Goal: Communication & Community: Share content

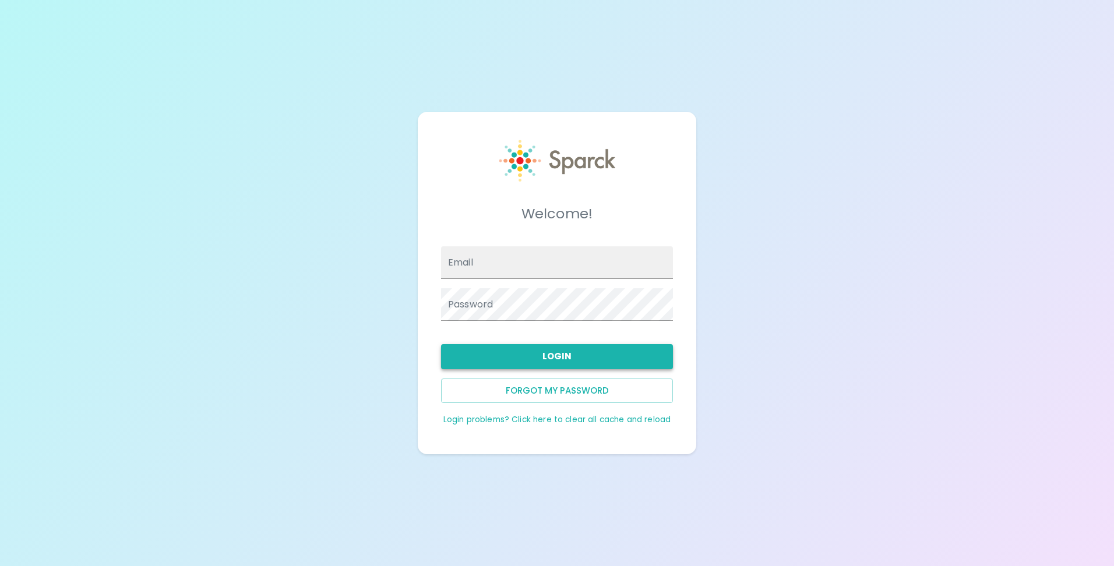
type input "[EMAIL_ADDRESS][DOMAIN_NAME]"
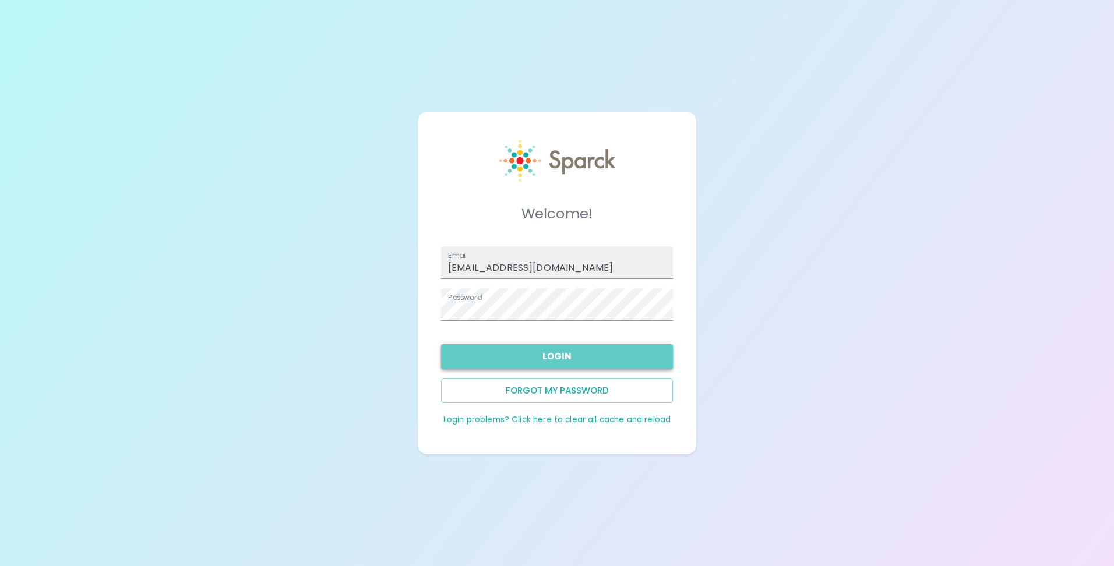
click at [564, 352] on button "Login" at bounding box center [557, 356] width 232 height 24
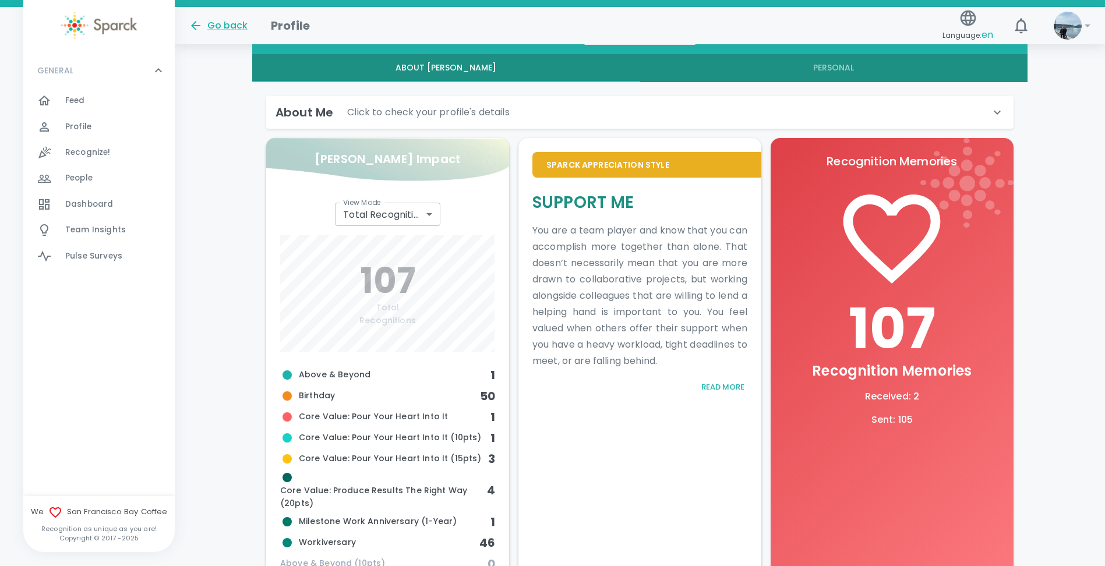
scroll to position [291, 0]
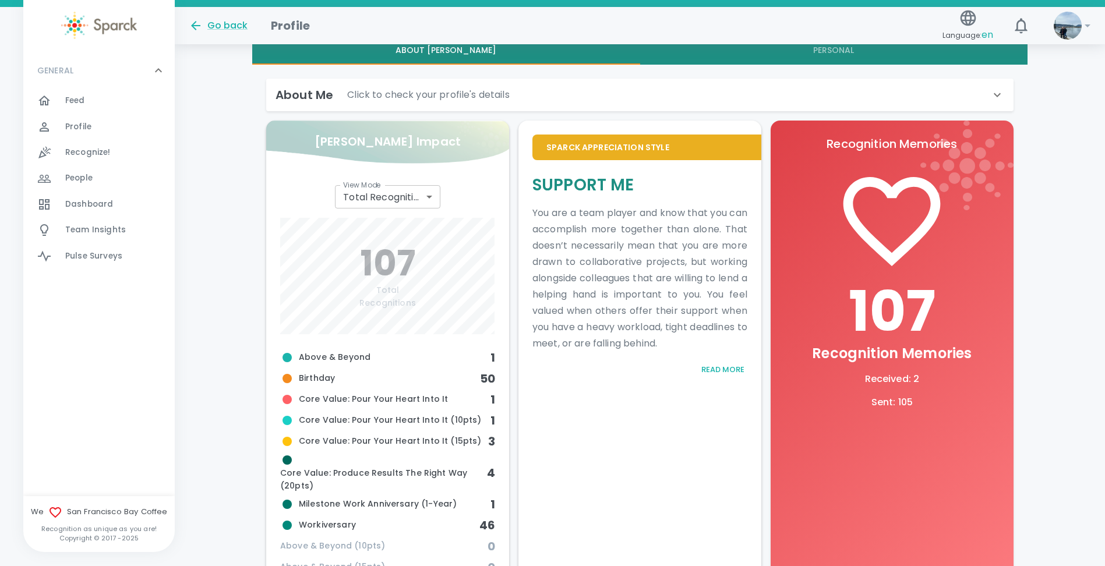
click at [118, 203] on div "Dashboard 0" at bounding box center [119, 204] width 109 height 16
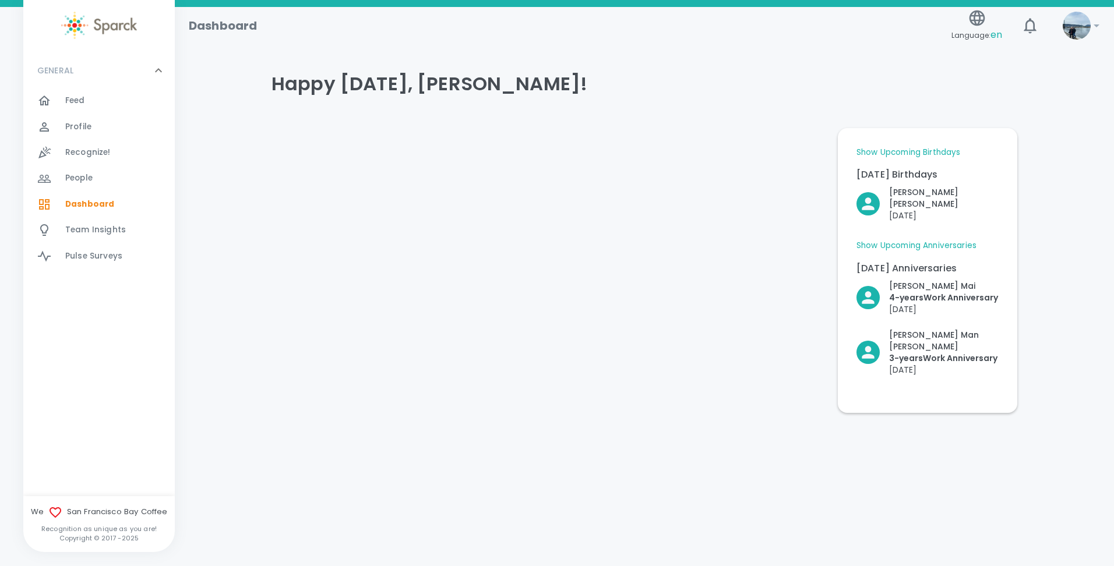
click at [456, 261] on div at bounding box center [545, 266] width 566 height 294
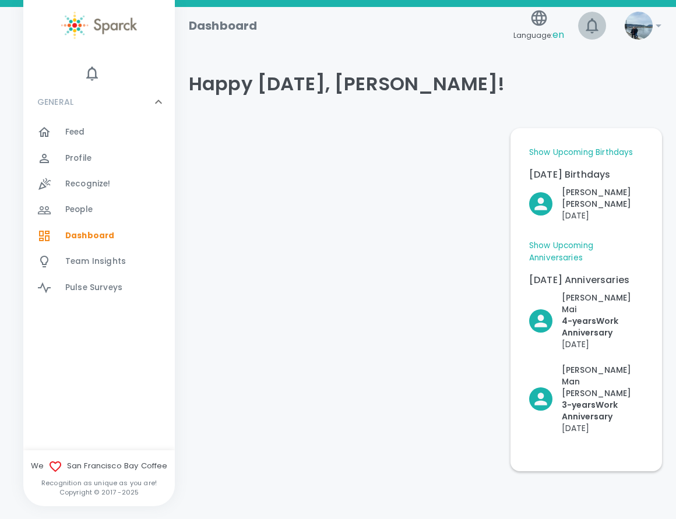
click at [595, 24] on icon "button" at bounding box center [591, 25] width 19 height 19
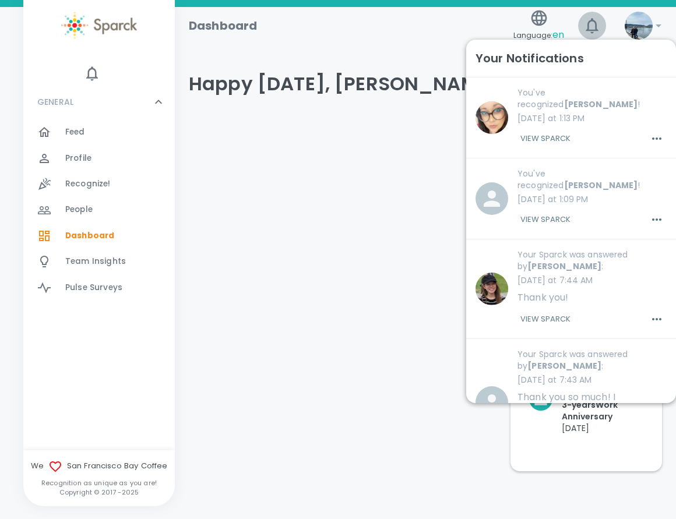
click at [596, 24] on icon "button" at bounding box center [591, 25] width 19 height 19
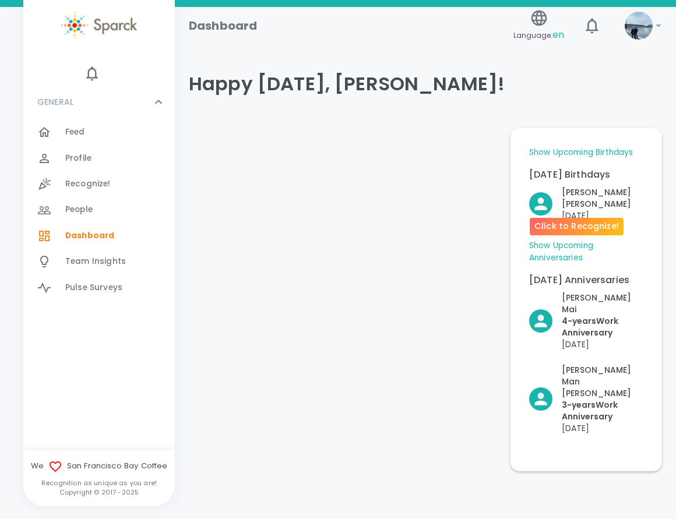
click at [585, 210] on p "[DATE]" at bounding box center [602, 216] width 82 height 12
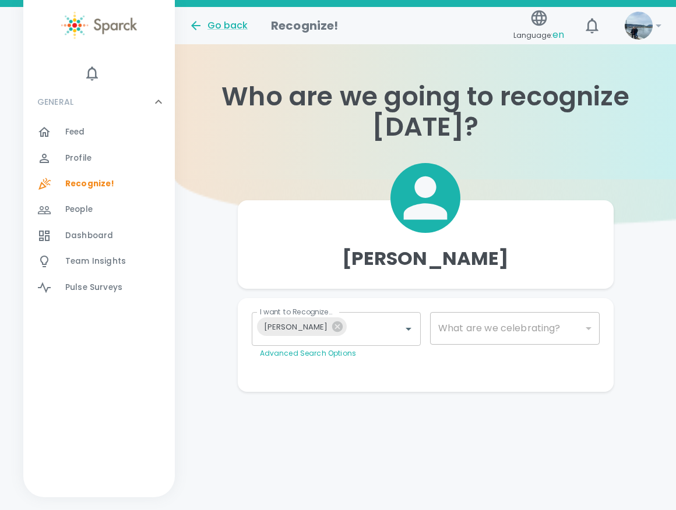
click at [70, 133] on span "Feed" at bounding box center [75, 132] width 20 height 12
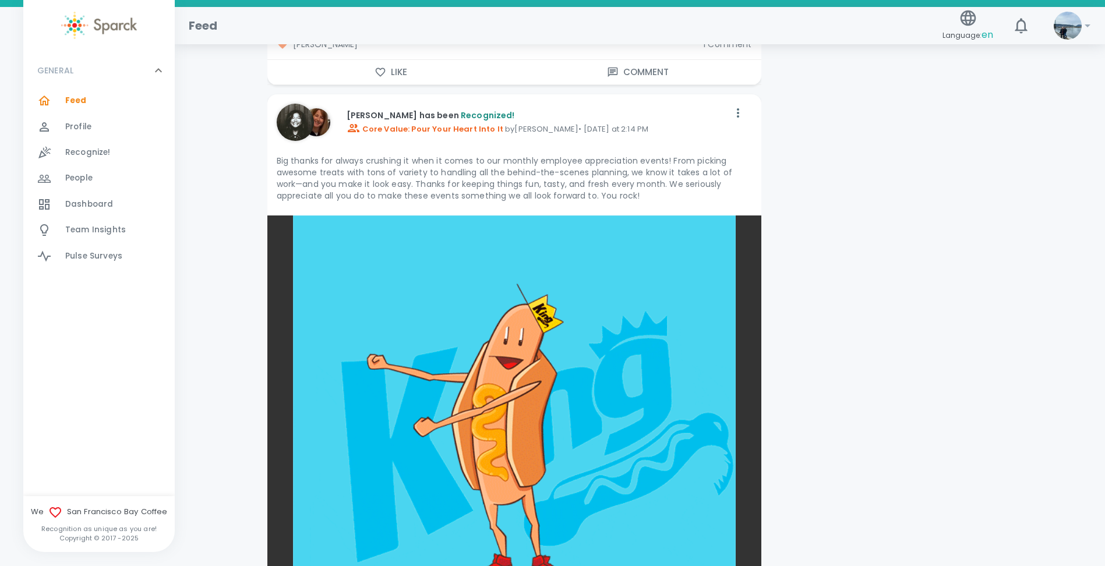
scroll to position [1980, 0]
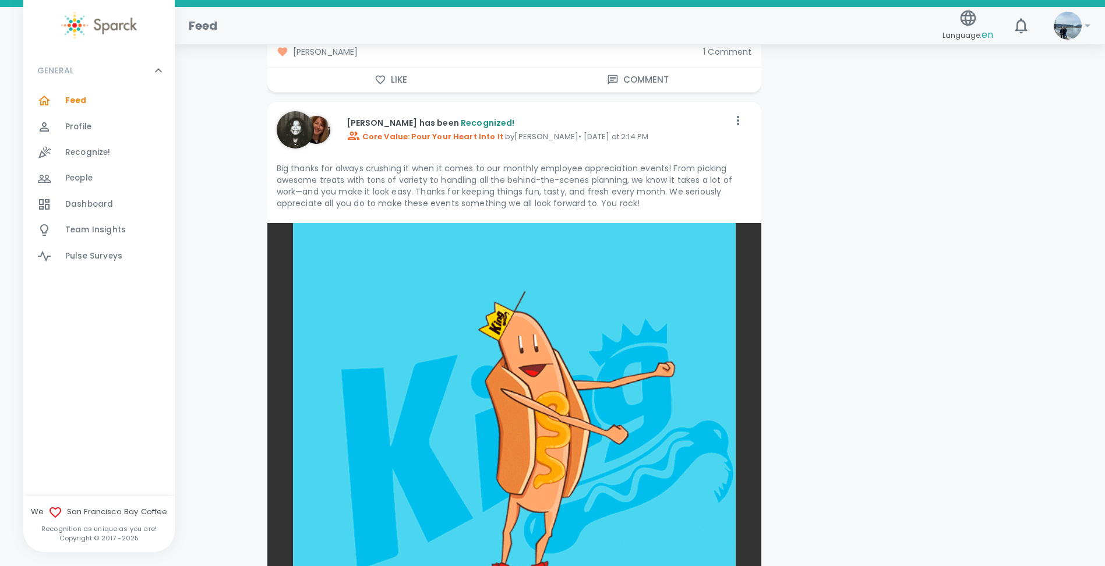
click at [295, 133] on img at bounding box center [295, 129] width 37 height 37
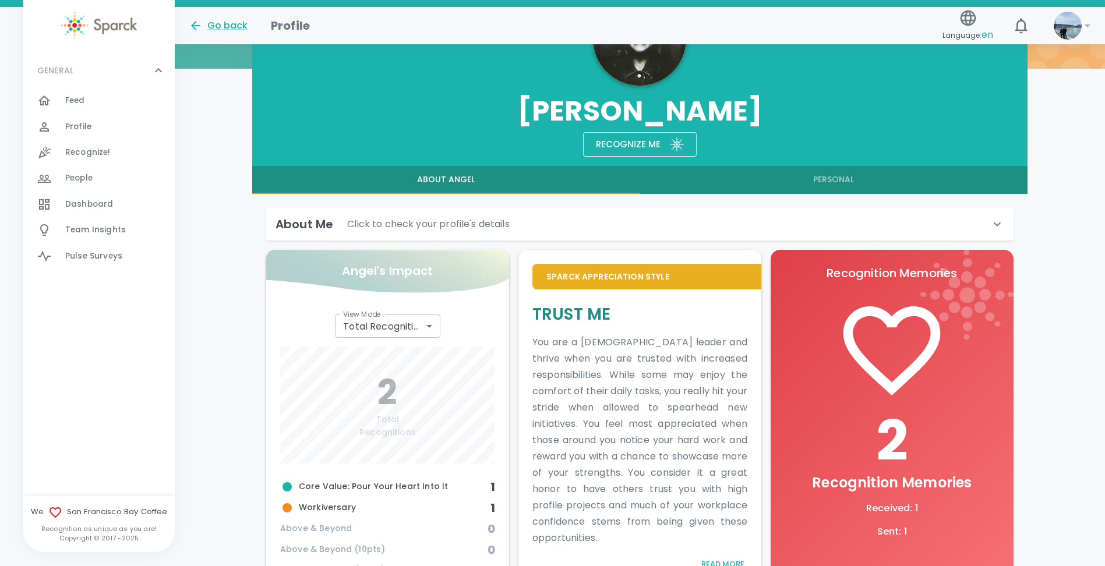
scroll to position [31, 0]
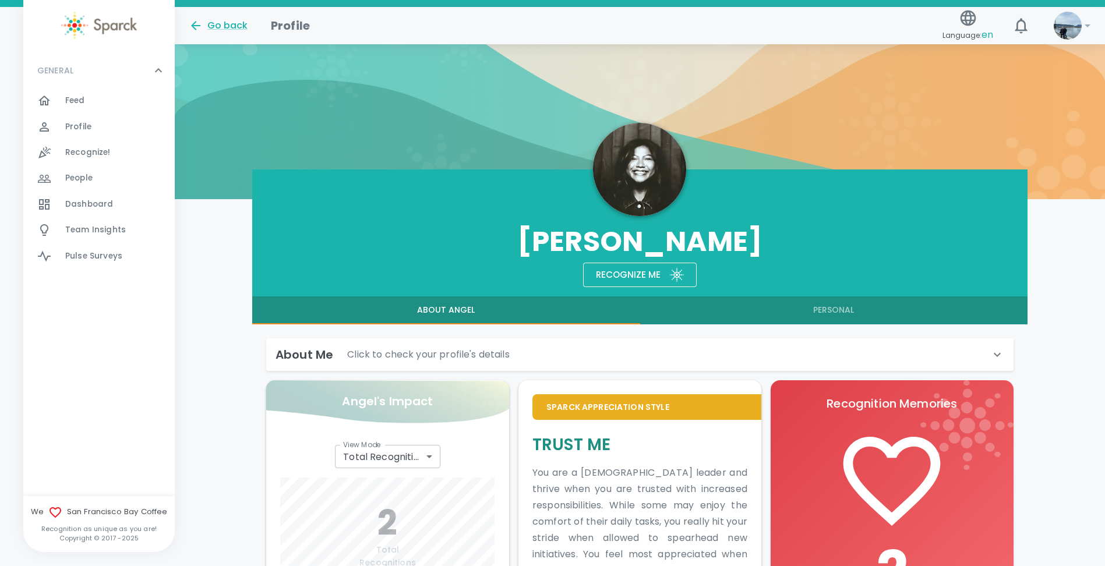
click at [632, 186] on img at bounding box center [639, 169] width 93 height 93
click at [73, 102] on span "Feed" at bounding box center [75, 101] width 20 height 12
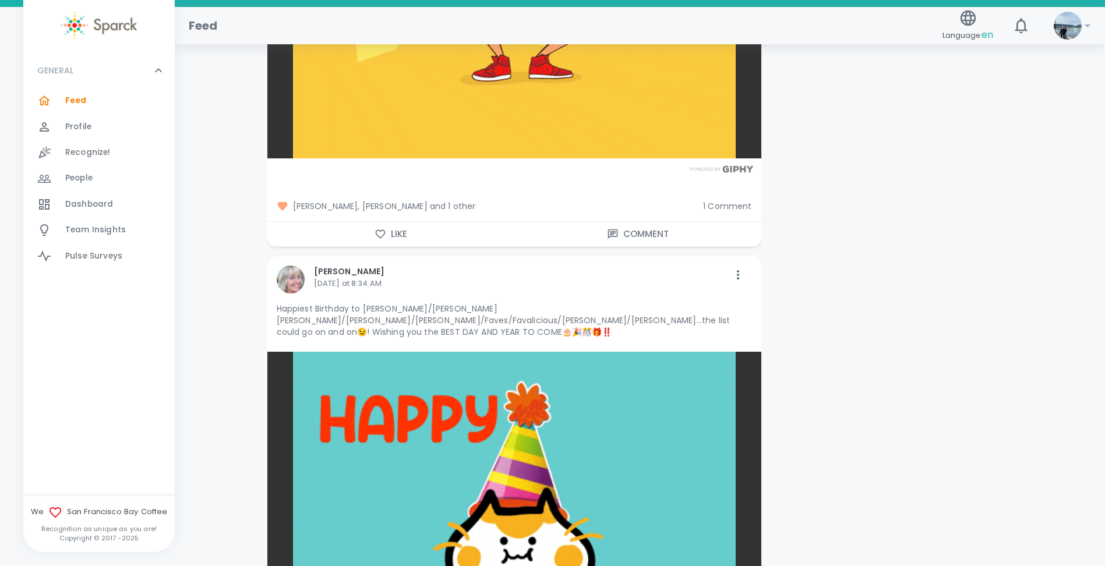
scroll to position [2271, 0]
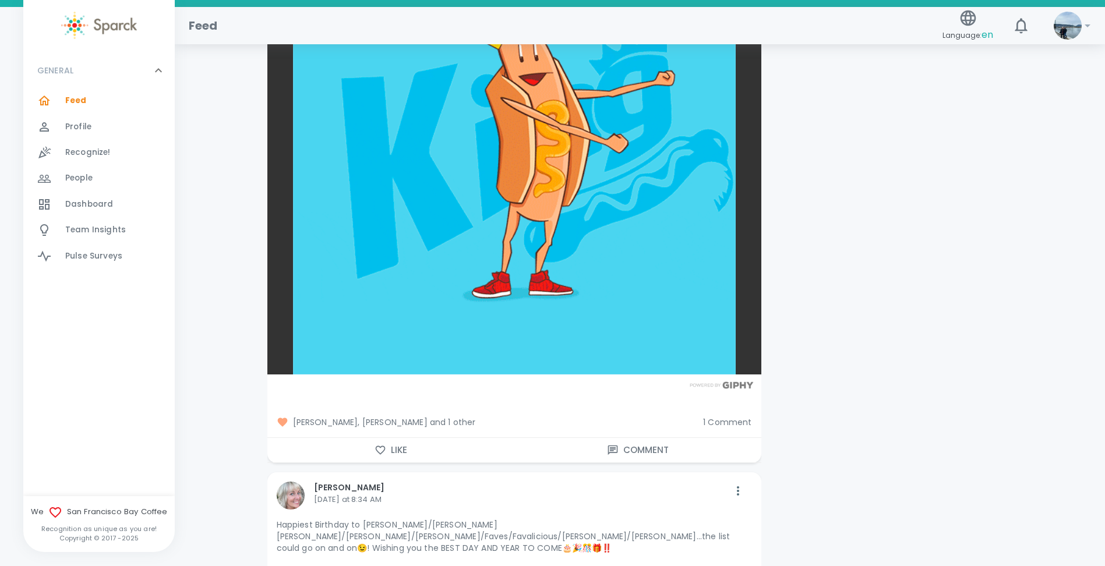
click at [386, 446] on icon "button" at bounding box center [380, 450] width 12 height 12
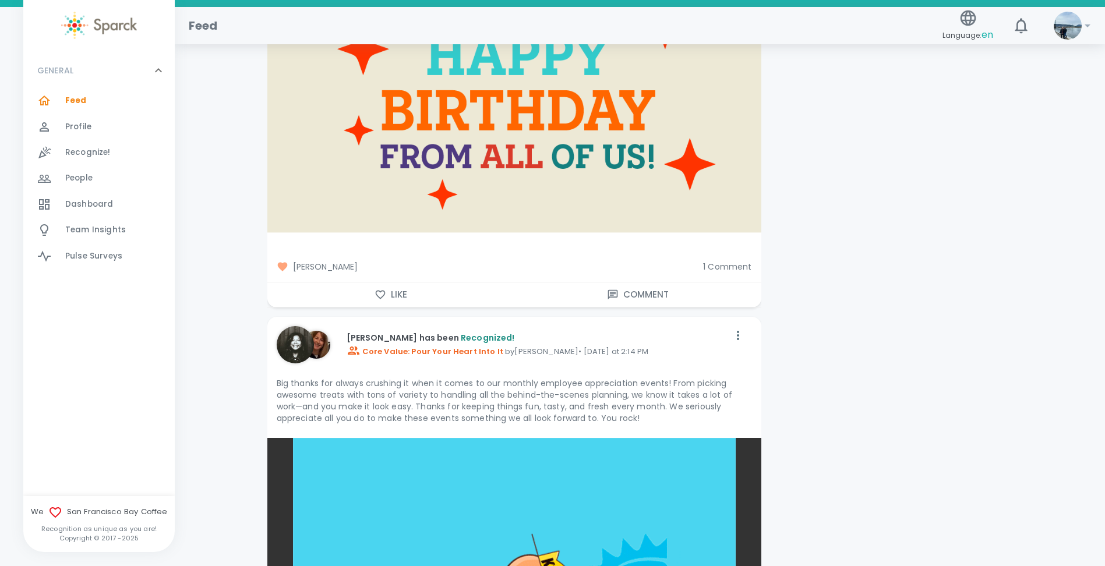
scroll to position [1747, 0]
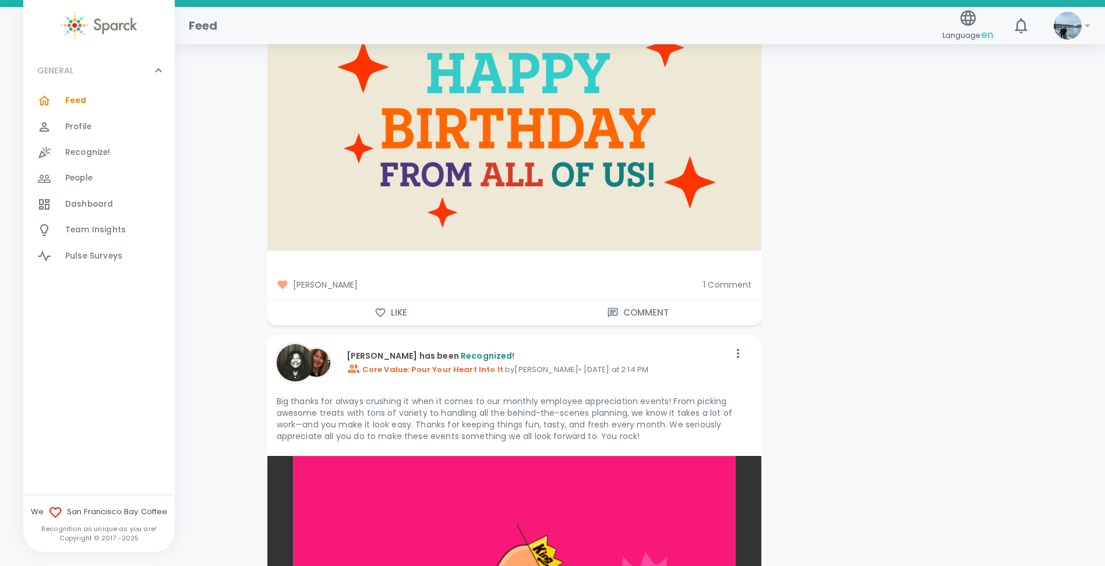
click at [385, 316] on icon "button" at bounding box center [380, 313] width 12 height 12
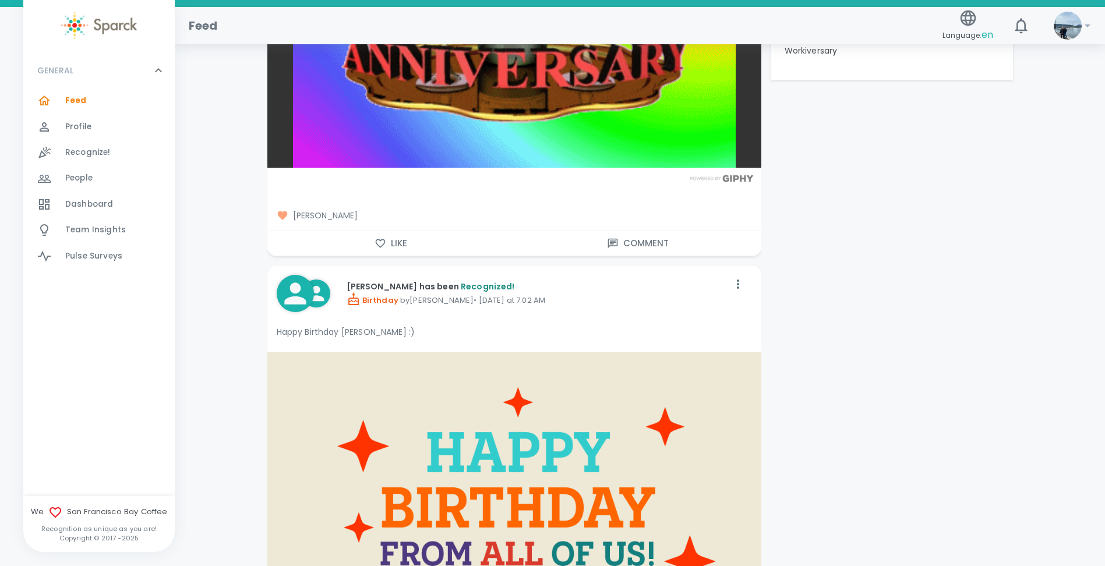
scroll to position [1339, 0]
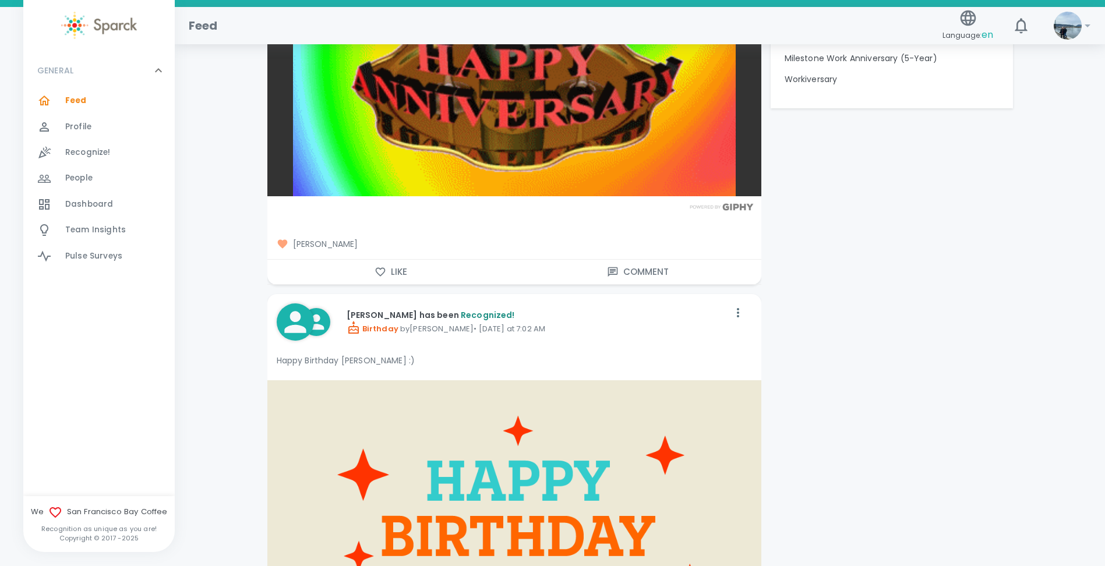
click at [389, 274] on button "Like" at bounding box center [390, 272] width 247 height 24
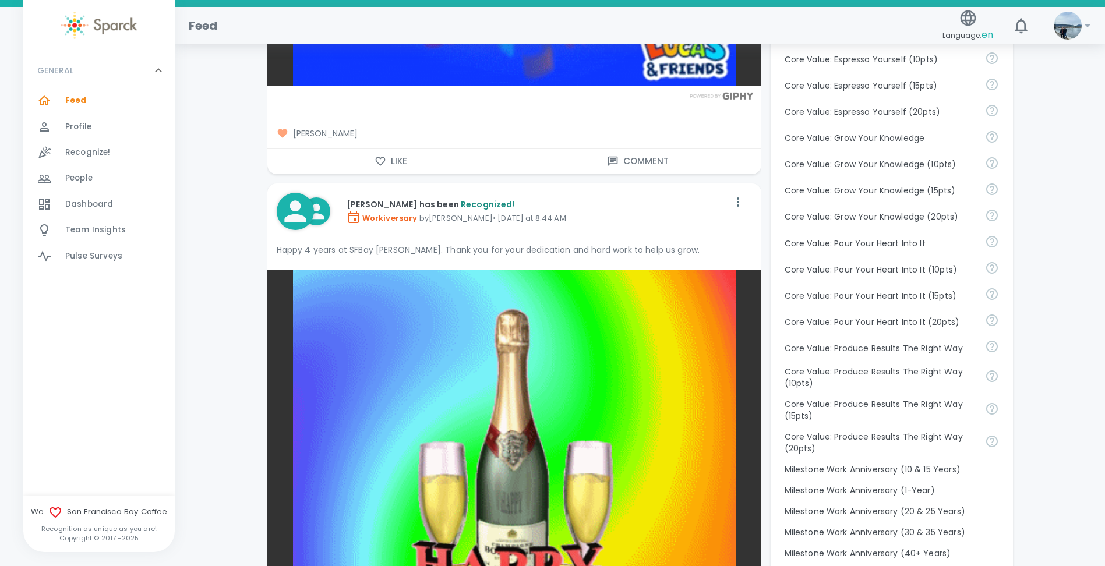
scroll to position [757, 0]
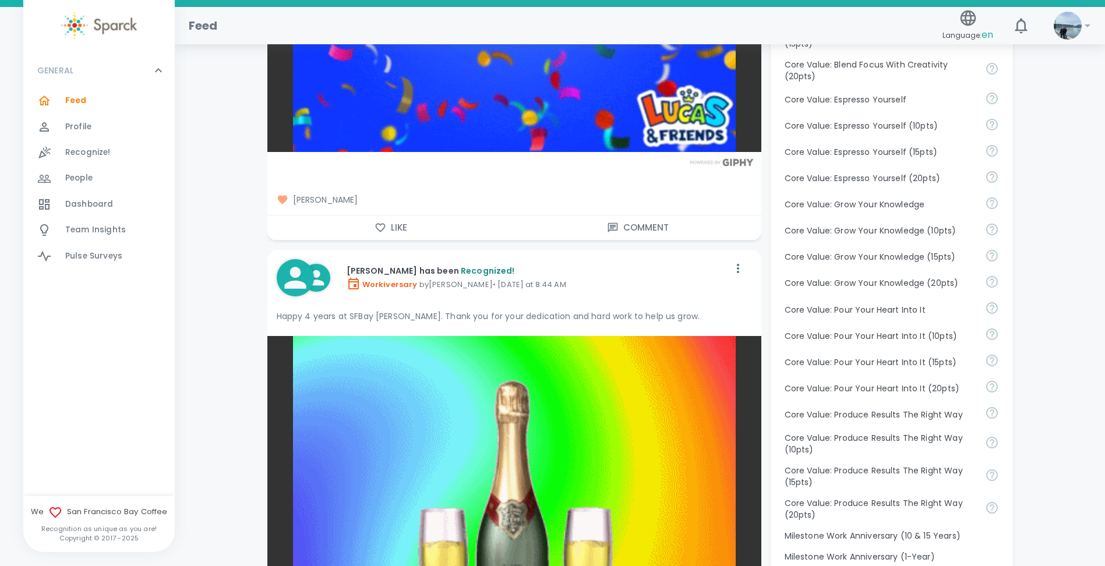
click at [391, 227] on button "Like" at bounding box center [390, 227] width 247 height 24
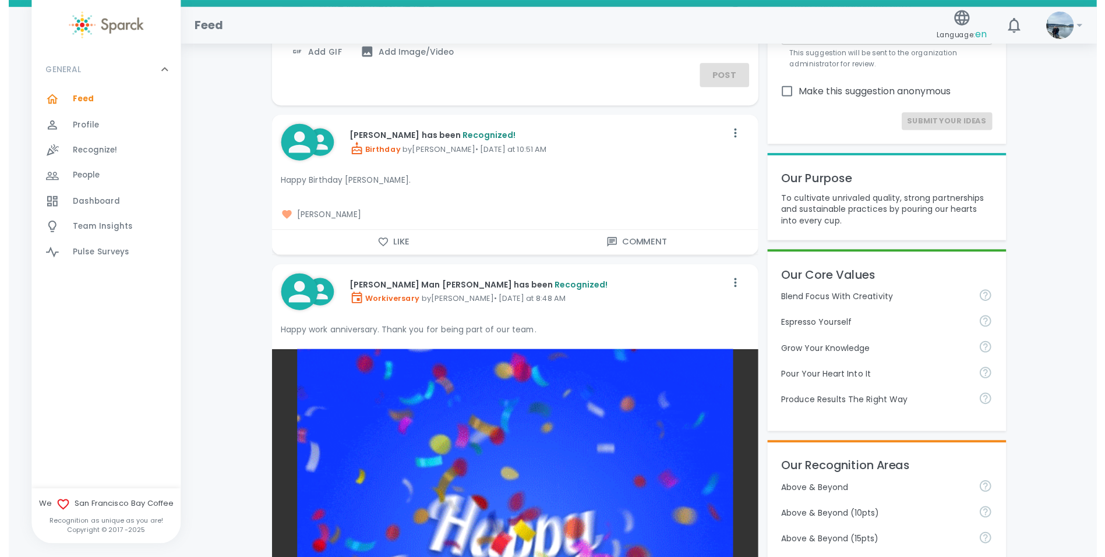
scroll to position [0, 0]
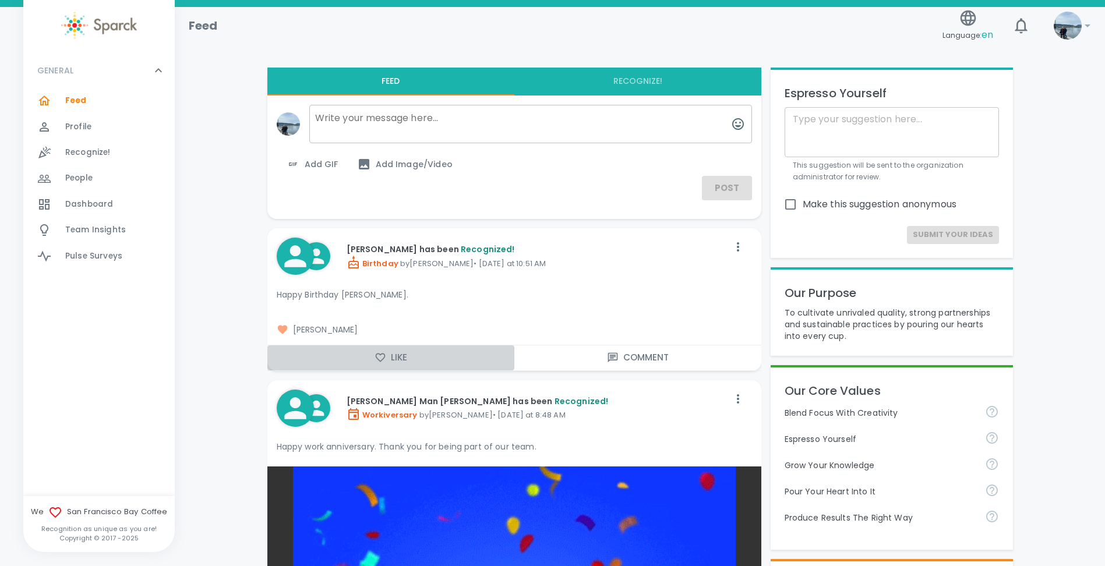
click at [403, 362] on button "Like" at bounding box center [390, 357] width 247 height 24
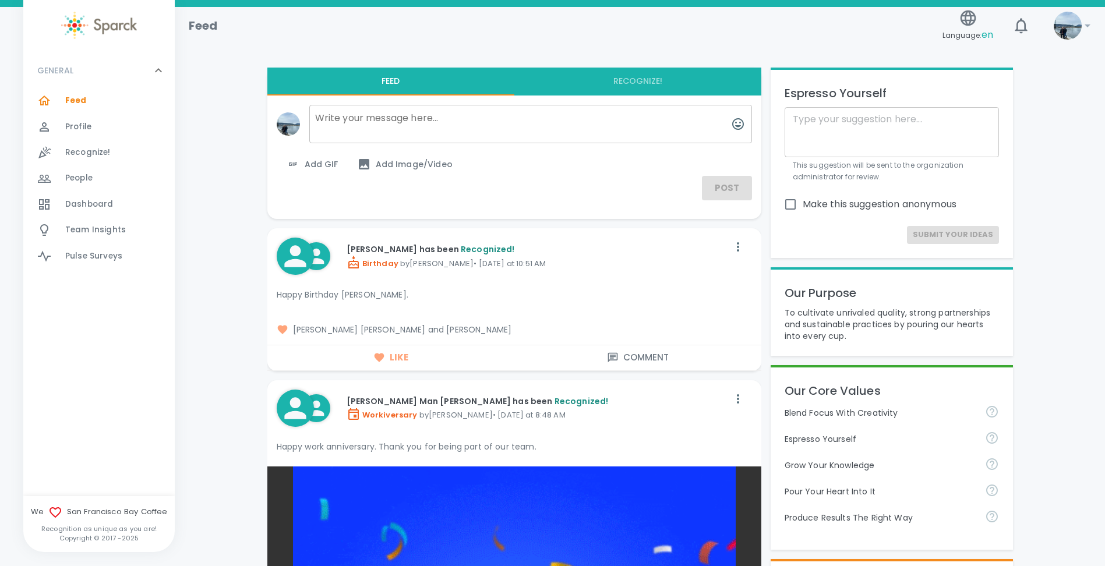
click at [75, 212] on span "Dashboard 0" at bounding box center [89, 204] width 48 height 16
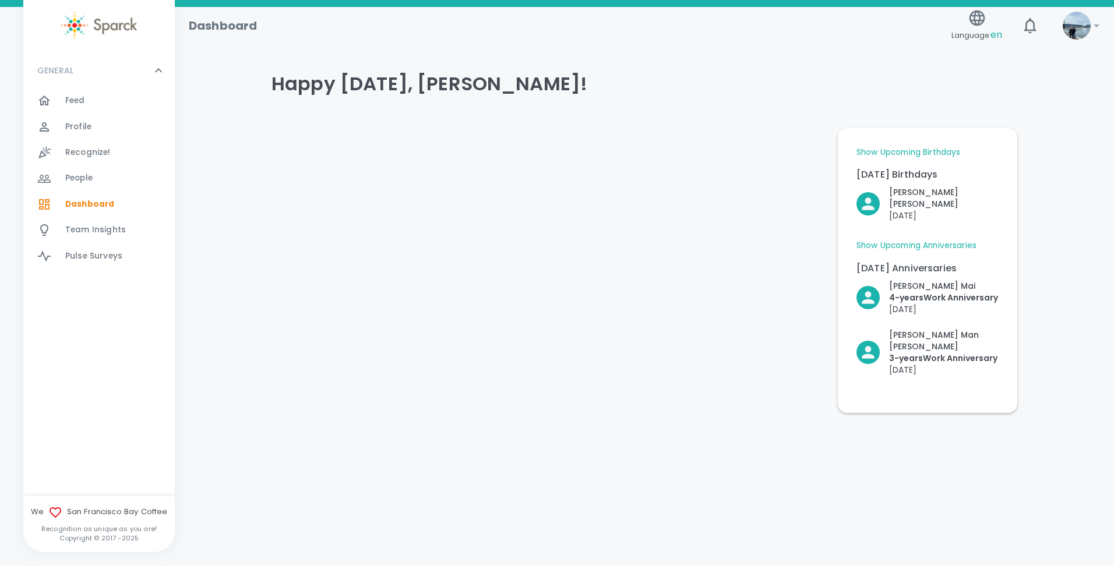
click at [897, 210] on p "[DATE]" at bounding box center [943, 216] width 109 height 12
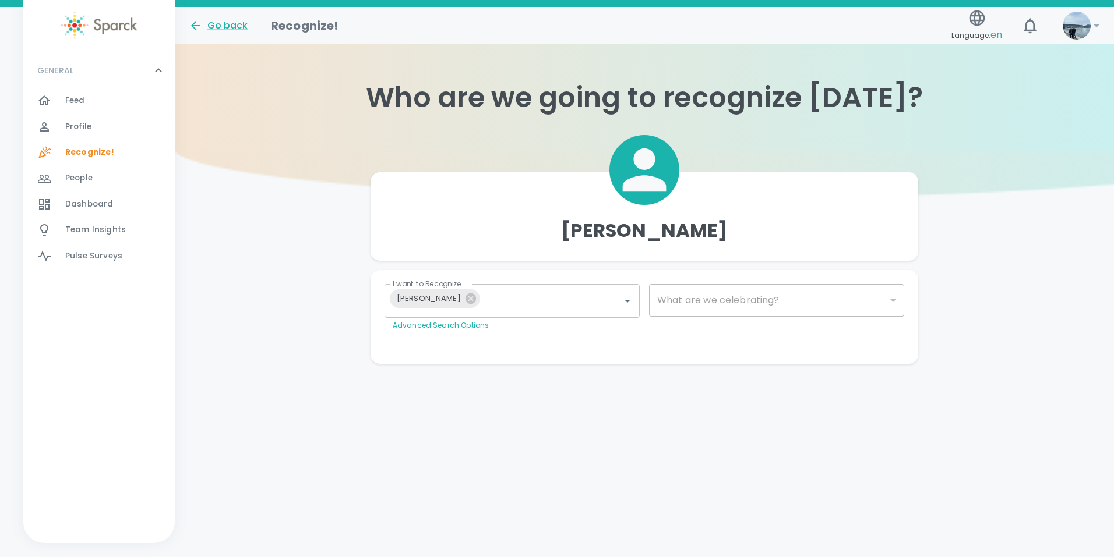
type input "2072"
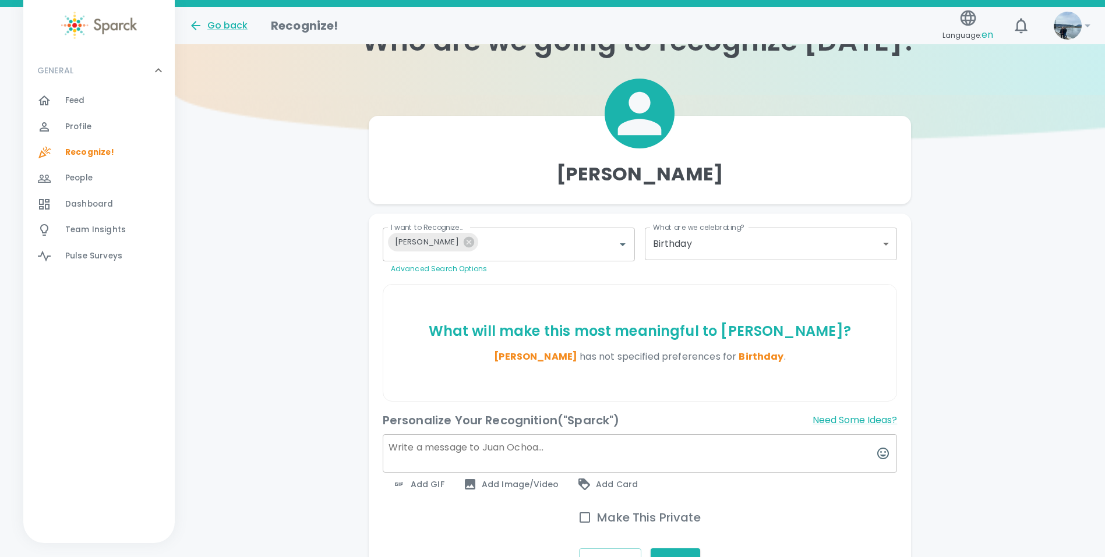
scroll to position [137, 0]
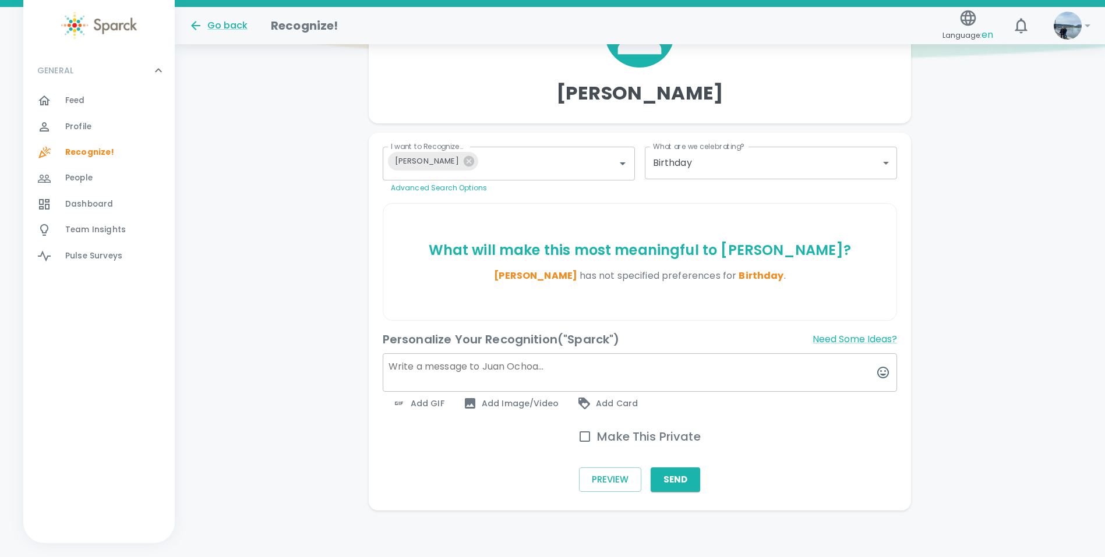
click at [593, 436] on input "Make This Private" at bounding box center [584, 437] width 24 height 24
checkbox input "true"
click at [437, 408] on span "Add GIF" at bounding box center [418, 404] width 52 height 14
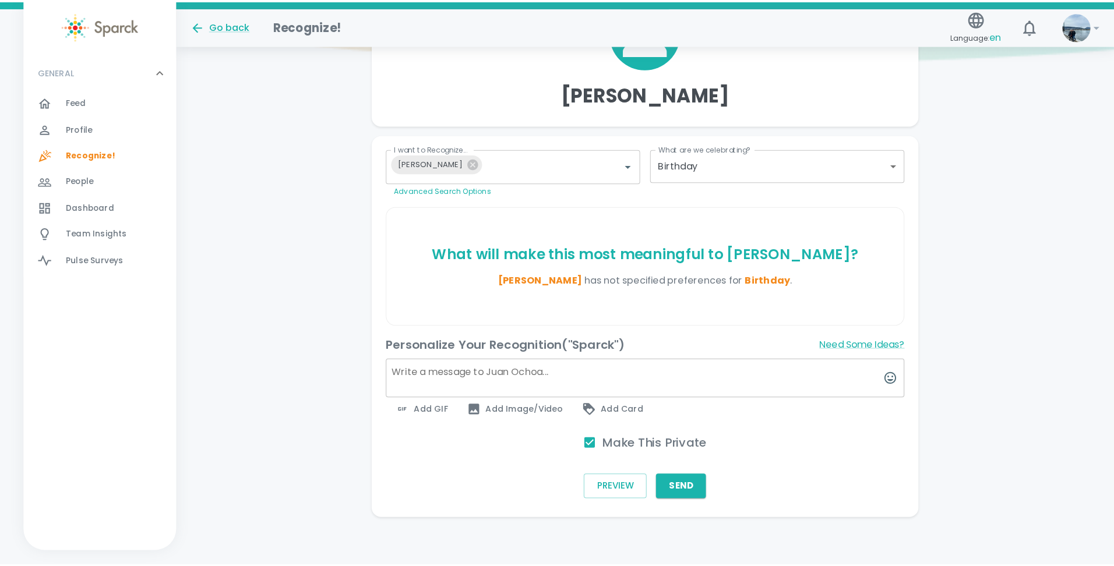
scroll to position [129, 0]
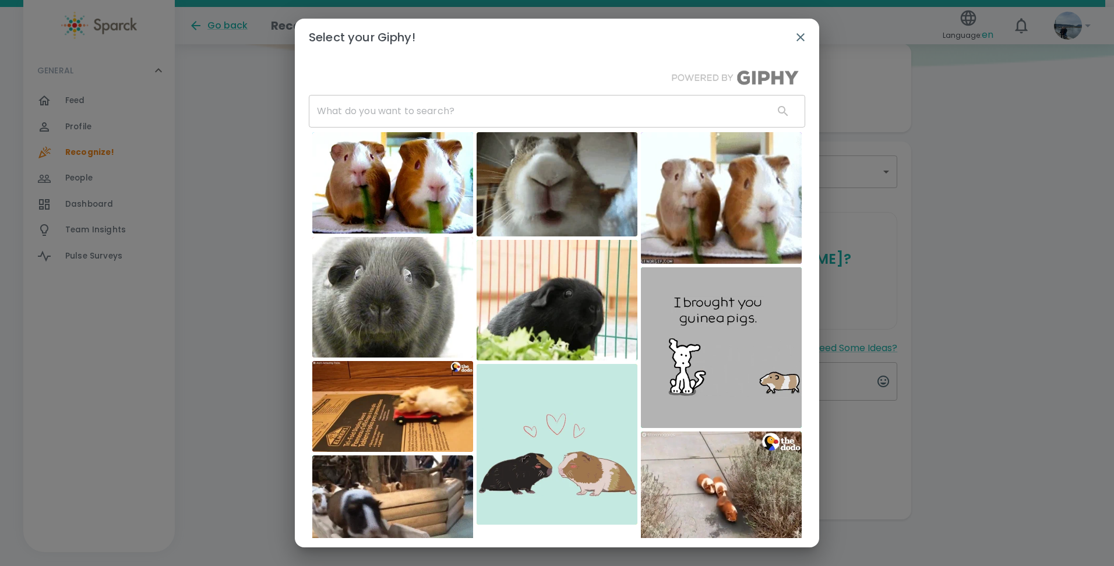
click at [415, 114] on input "text" at bounding box center [536, 111] width 455 height 33
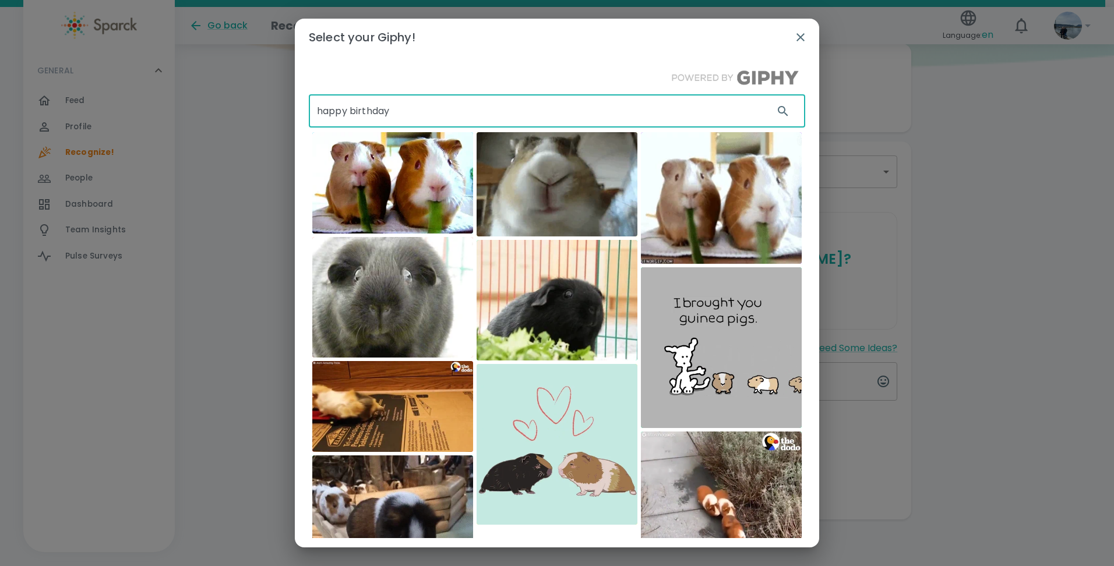
type input "happy birthday"
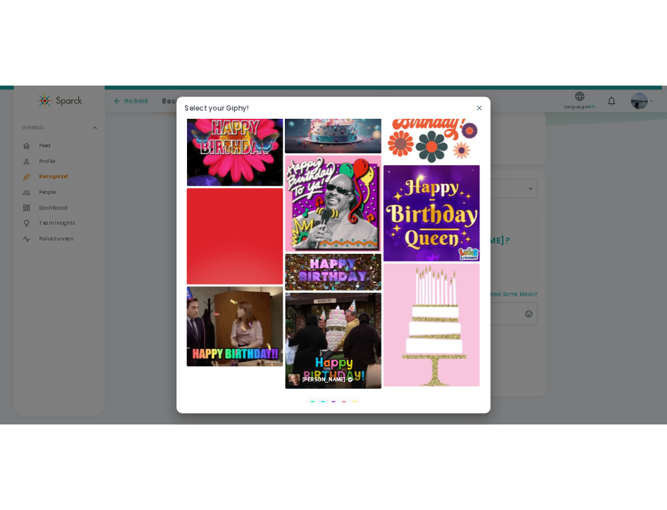
scroll to position [609, 0]
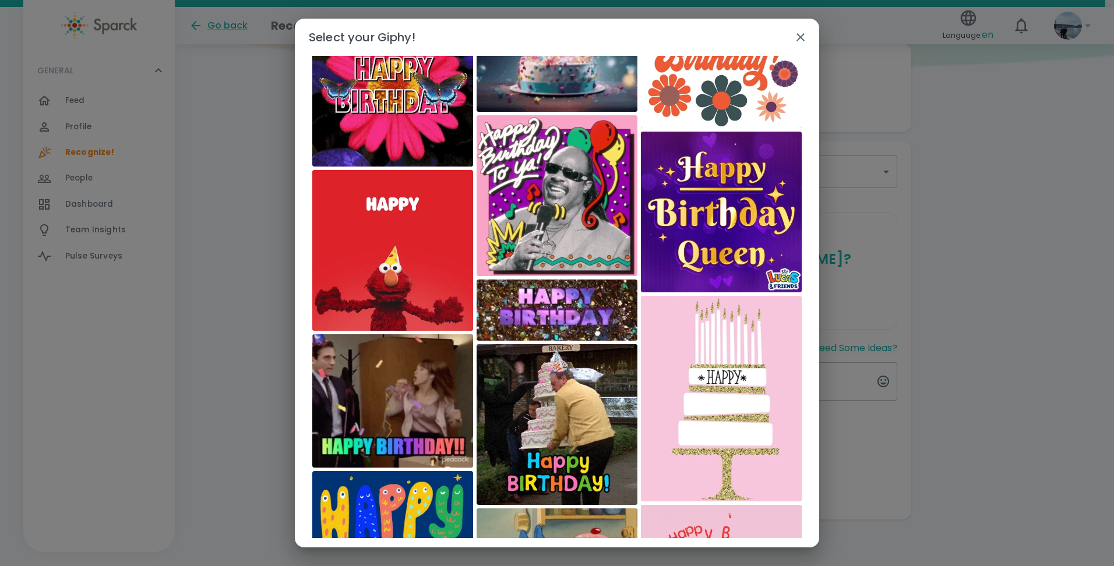
click at [545, 310] on img at bounding box center [556, 310] width 161 height 61
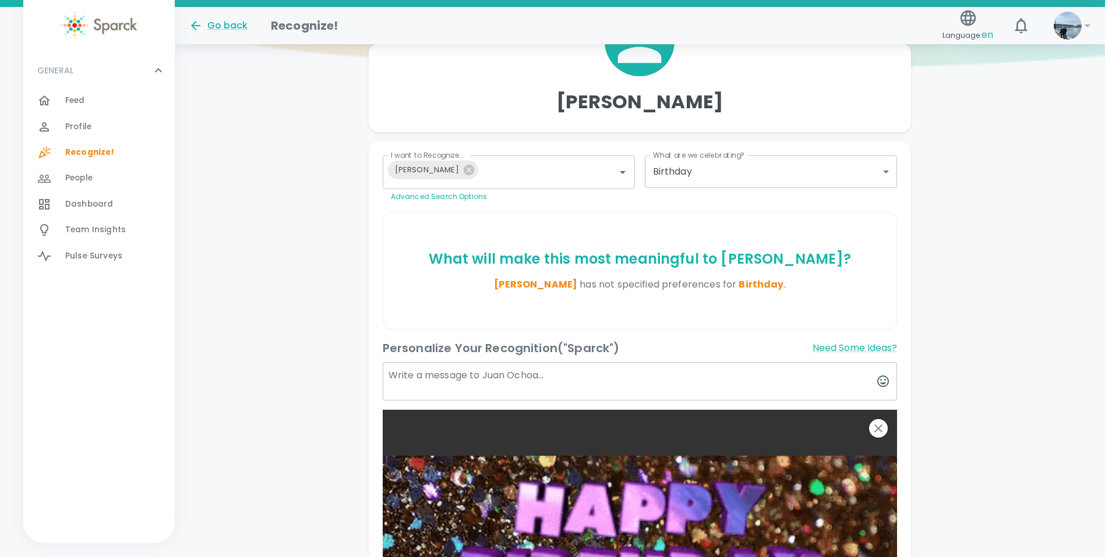
click at [519, 377] on textarea at bounding box center [640, 381] width 515 height 38
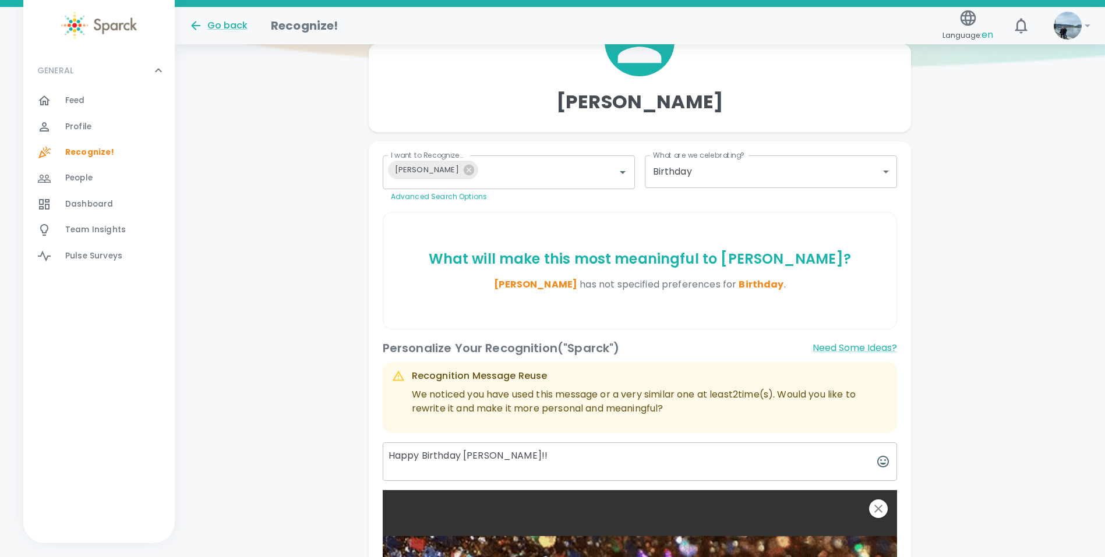
type textarea "Happy Birthday [PERSON_NAME]!!"
